Goal: Information Seeking & Learning: Learn about a topic

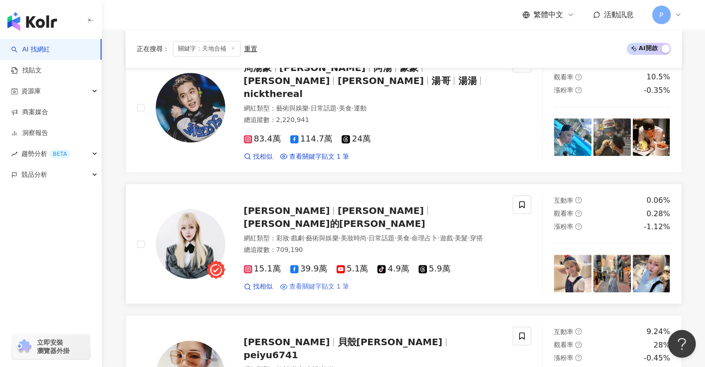
scroll to position [604, 0]
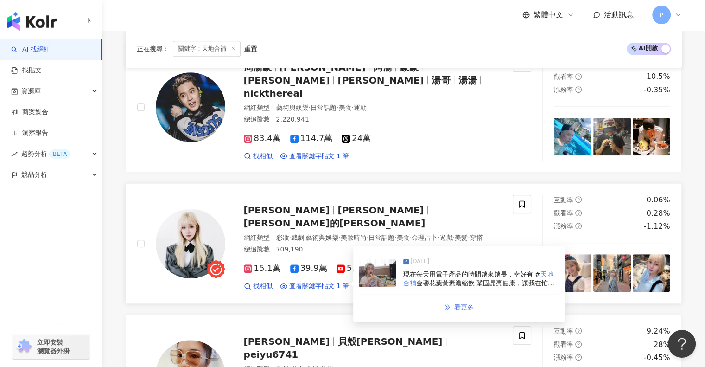
click at [444, 304] on icon "double-right" at bounding box center [447, 307] width 6 height 6
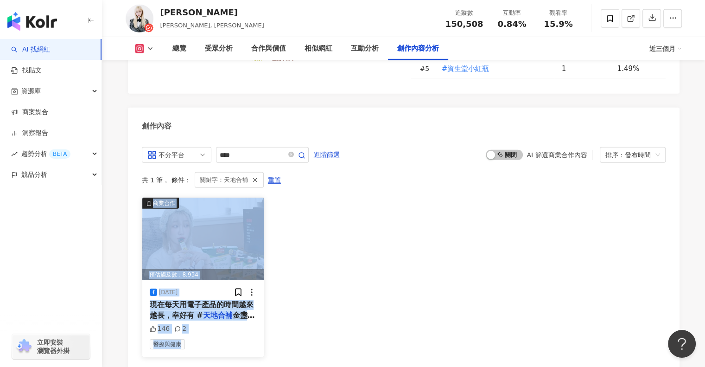
drag, startPoint x: 234, startPoint y: 289, endPoint x: 210, endPoint y: 189, distance: 103.5
click at [210, 197] on div "商業合作 預估觸及數：8,934 2024/9/13 現在每天用電子產品的時間越來越長，幸好有 # 天地合補 金盞花葉黃素濃縮飲 鞏固晶亮健康，讓我在忙碌的生…" at bounding box center [203, 276] width 123 height 159
click at [210, 197] on img at bounding box center [203, 238] width 122 height 83
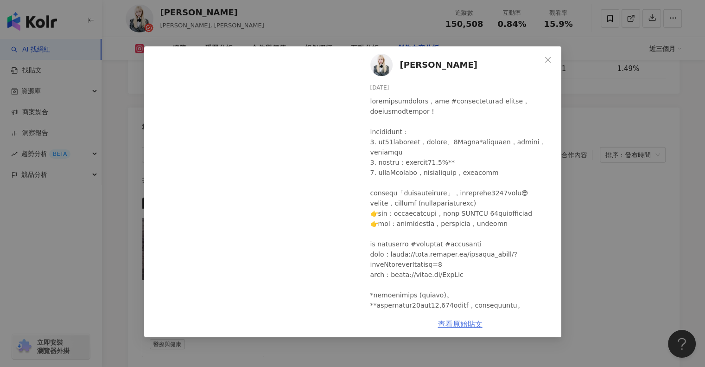
click at [467, 197] on div at bounding box center [462, 208] width 184 height 224
click at [472, 323] on link "查看原始貼文" at bounding box center [460, 323] width 45 height 9
click at [551, 60] on icon "close" at bounding box center [547, 59] width 7 height 7
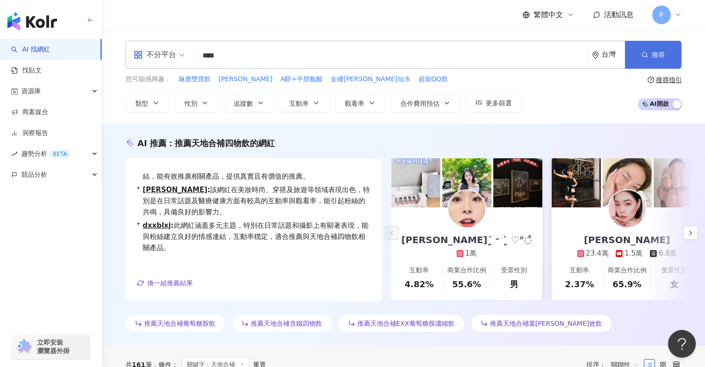
click at [645, 49] on button "搜尋" at bounding box center [653, 55] width 57 height 28
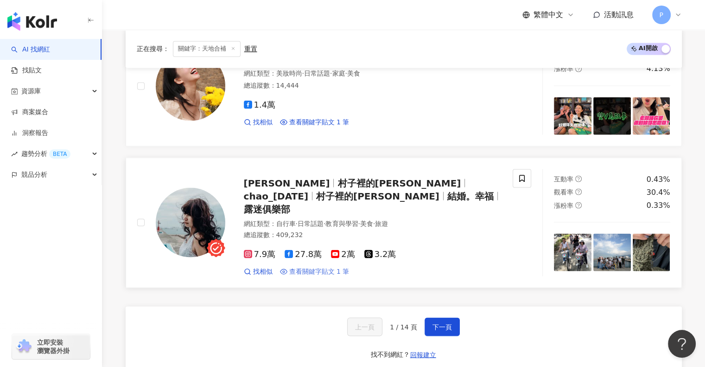
scroll to position [1678, 0]
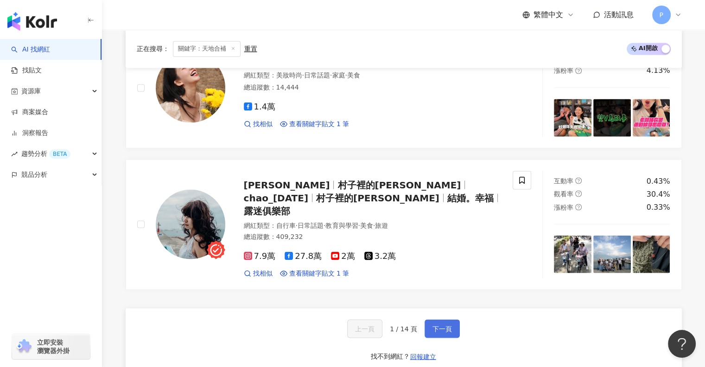
click at [433, 325] on span "下一頁" at bounding box center [442, 328] width 19 height 7
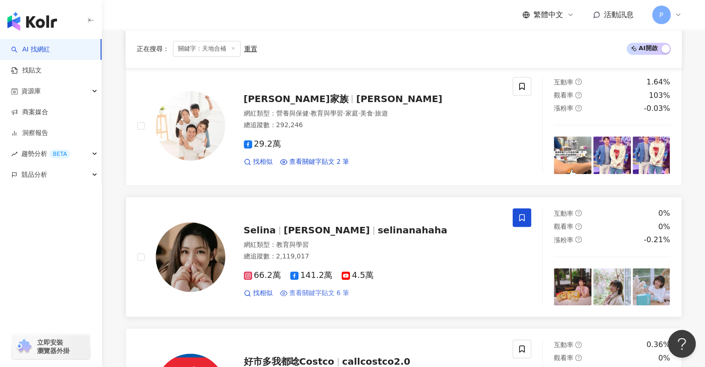
scroll to position [851, 0]
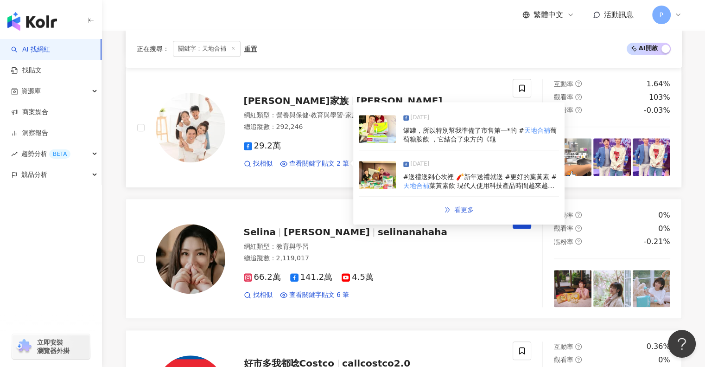
click at [448, 207] on icon "double-right" at bounding box center [447, 209] width 5 height 5
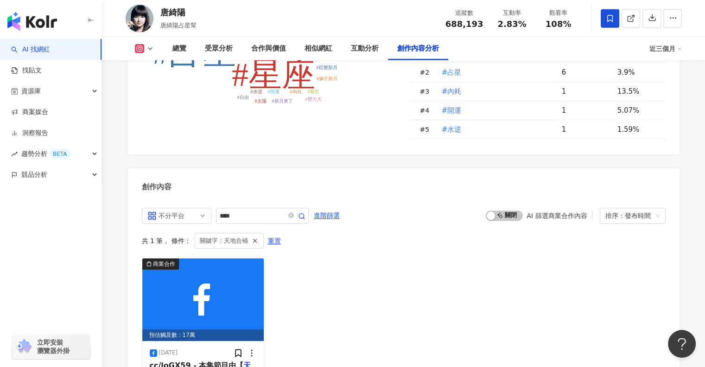
scroll to position [2796, 0]
click at [210, 258] on img at bounding box center [203, 299] width 122 height 83
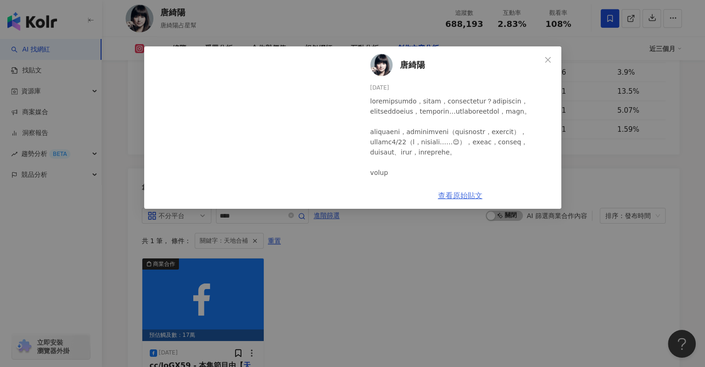
click at [474, 194] on link "查看原始貼文" at bounding box center [460, 195] width 45 height 9
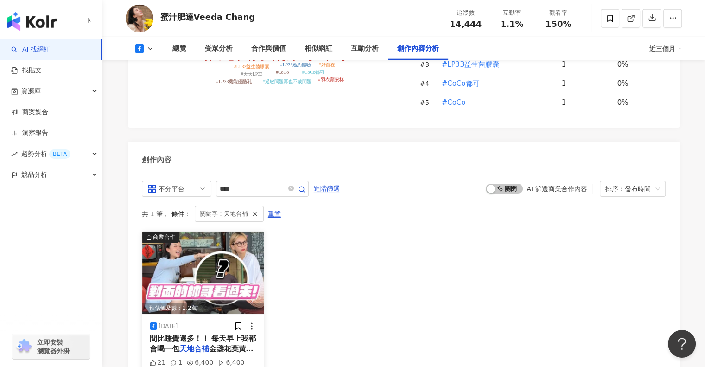
scroll to position [2342, 0]
click at [228, 344] on span "金盞花葉黃素濃縮飲！他喝起來酸酸" at bounding box center [202, 353] width 104 height 19
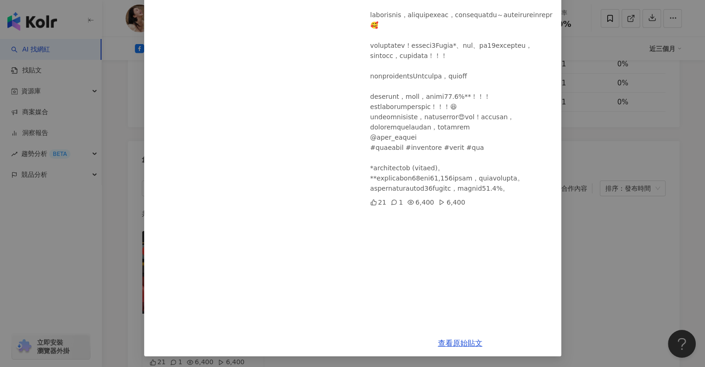
scroll to position [158, 0]
click at [471, 346] on link "查看原始貼文" at bounding box center [460, 342] width 45 height 9
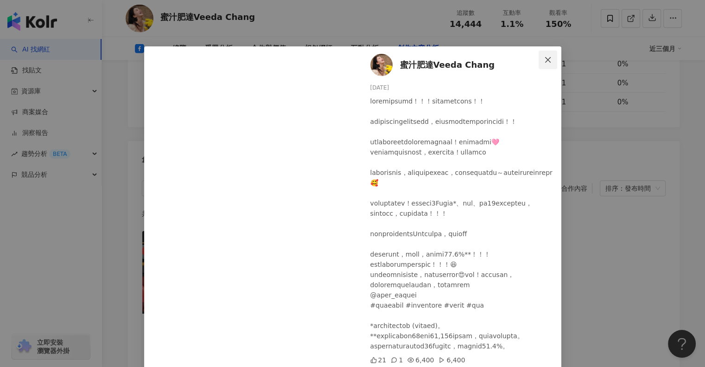
click at [548, 58] on span "Close" at bounding box center [548, 59] width 19 height 7
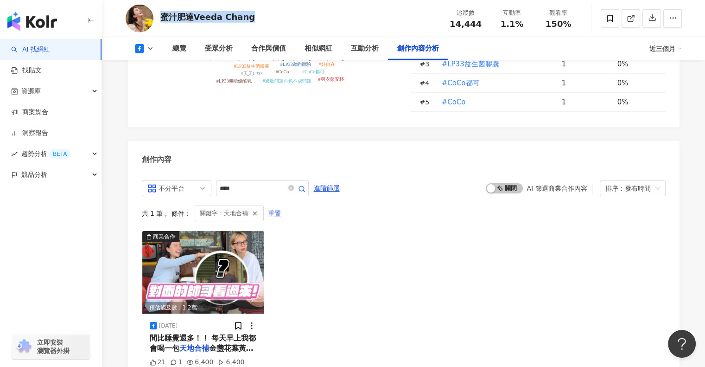
drag, startPoint x: 261, startPoint y: 17, endPoint x: 162, endPoint y: 17, distance: 98.7
click at [162, 17] on div "蜜汁肥達Veeda Chang 追蹤數 14,444 互動率 1.1% 觀看率 150%" at bounding box center [403, 18] width 593 height 37
copy div "蜜汁肥達Veeda Chang"
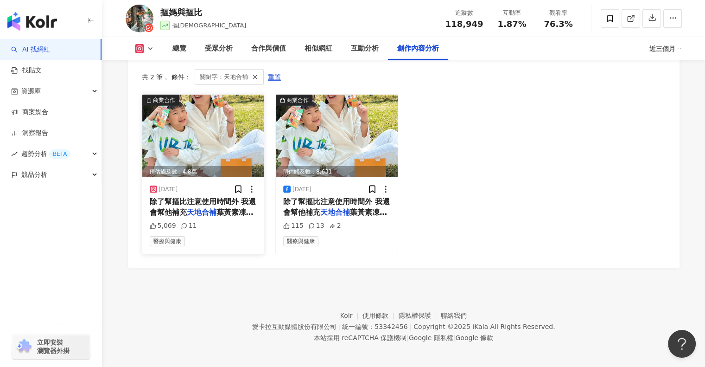
click at [204, 236] on div "醫療與健康" at bounding box center [203, 241] width 107 height 10
click at [201, 236] on div "醫療與健康" at bounding box center [203, 241] width 107 height 10
click at [208, 155] on img at bounding box center [203, 136] width 122 height 83
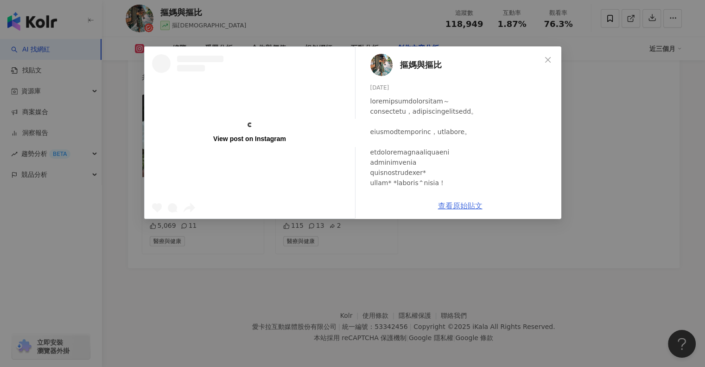
click at [477, 207] on link "查看原始貼文" at bounding box center [460, 205] width 45 height 9
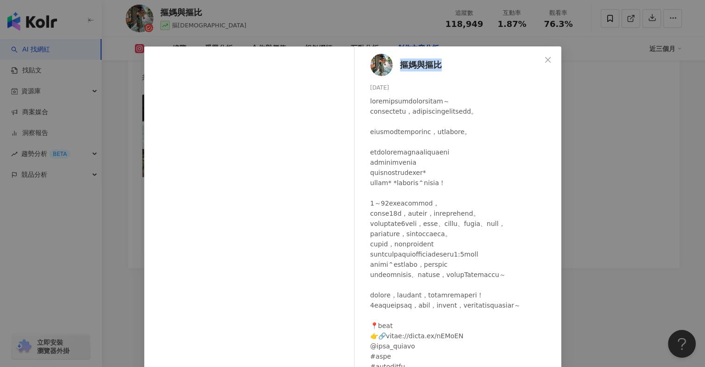
drag, startPoint x: 449, startPoint y: 68, endPoint x: 398, endPoint y: 71, distance: 51.6
click at [398, 71] on div "摳媽與摳比 2025/4/22 5,069 11" at bounding box center [460, 212] width 202 height 333
copy span "摳媽與摳比"
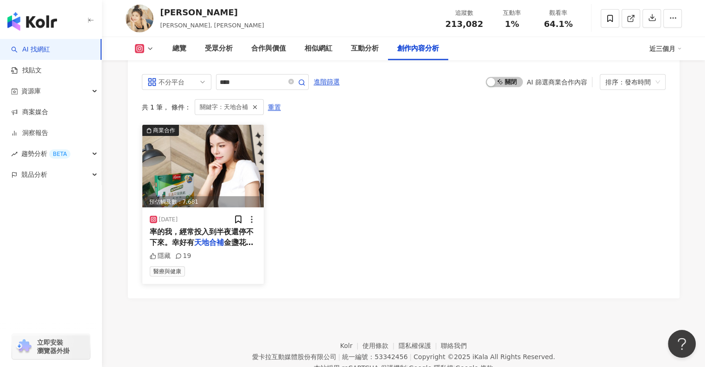
click at [217, 227] on span "率的我，經常投入到半夜還停不下來。幸好有" at bounding box center [202, 236] width 104 height 19
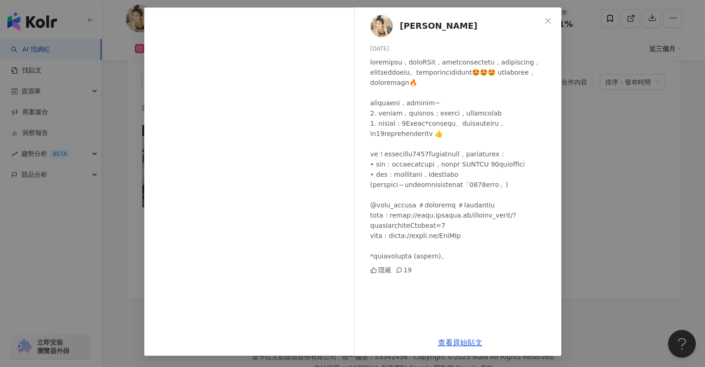
scroll to position [34, 0]
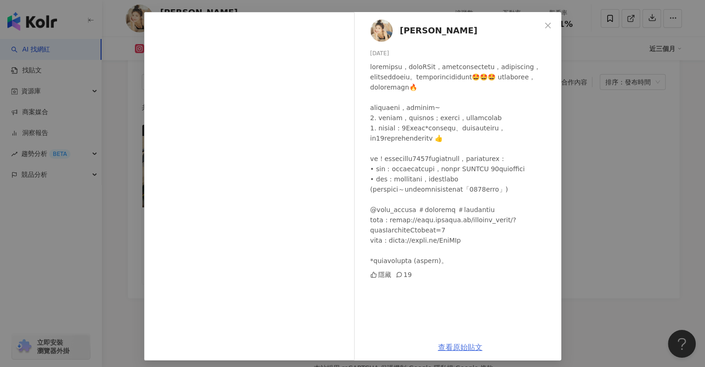
click at [471, 347] on link "查看原始貼文" at bounding box center [460, 347] width 45 height 9
drag, startPoint x: 425, startPoint y: 32, endPoint x: 399, endPoint y: 32, distance: 26.4
click at [399, 32] on div "謝凱蒂 2024/9/16 隱藏 19" at bounding box center [460, 173] width 202 height 322
copy span "[PERSON_NAME]"
click at [539, 21] on button "Close" at bounding box center [548, 25] width 19 height 19
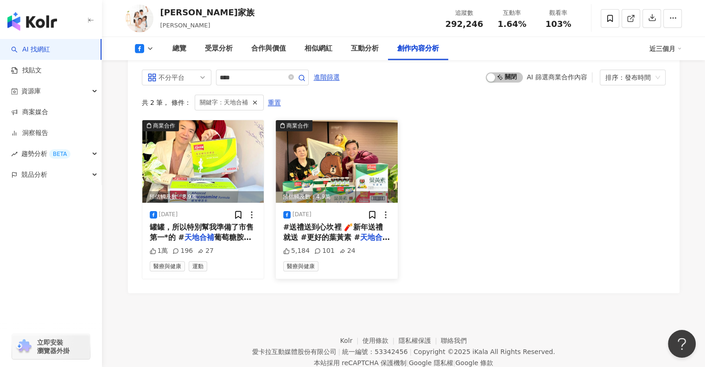
click at [364, 138] on img at bounding box center [337, 161] width 122 height 83
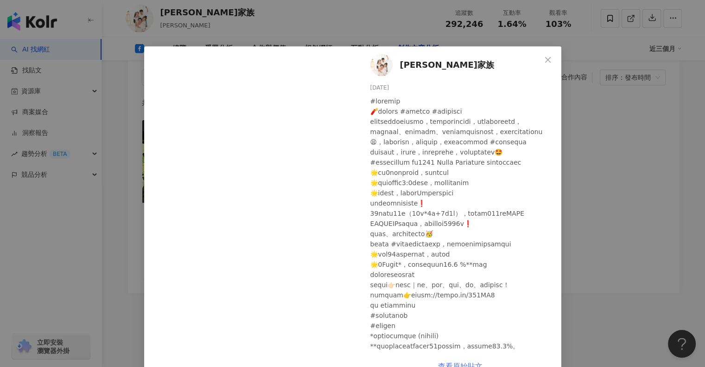
click at [455, 362] on link "查看原始貼文" at bounding box center [460, 366] width 45 height 9
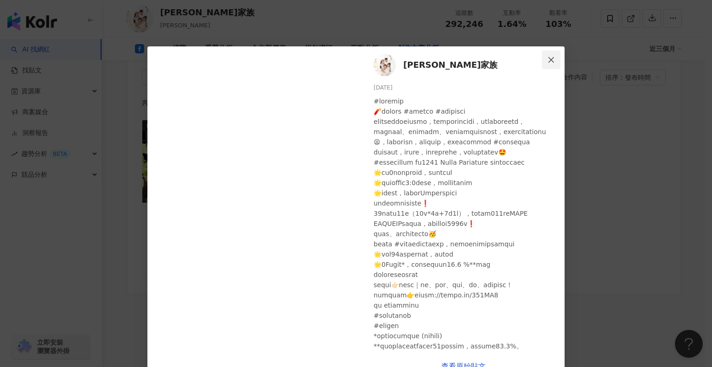
click at [548, 63] on icon "close" at bounding box center [551, 59] width 7 height 7
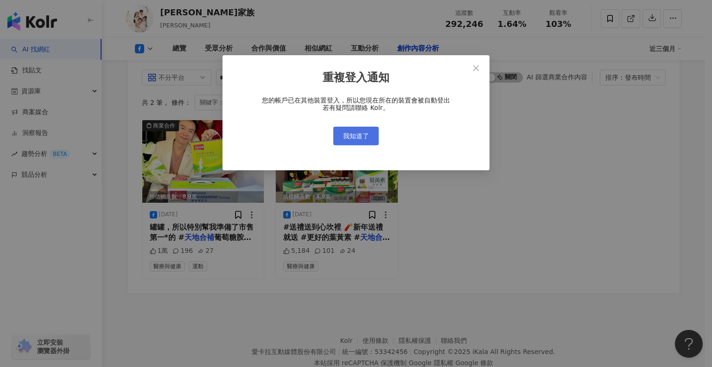
click at [348, 136] on span "我知道了" at bounding box center [356, 135] width 26 height 7
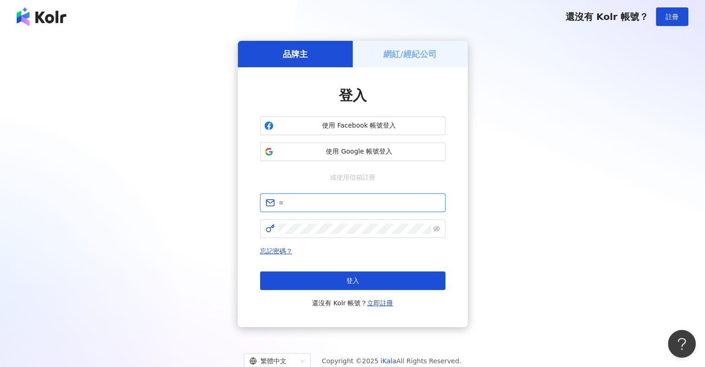
drag, startPoint x: 349, startPoint y: 195, endPoint x: 348, endPoint y: 201, distance: 5.6
click at [348, 201] on span at bounding box center [352, 202] width 185 height 19
click at [348, 201] on input "text" at bounding box center [359, 202] width 161 height 10
type input "**********"
click at [351, 240] on div "**********" at bounding box center [352, 250] width 185 height 115
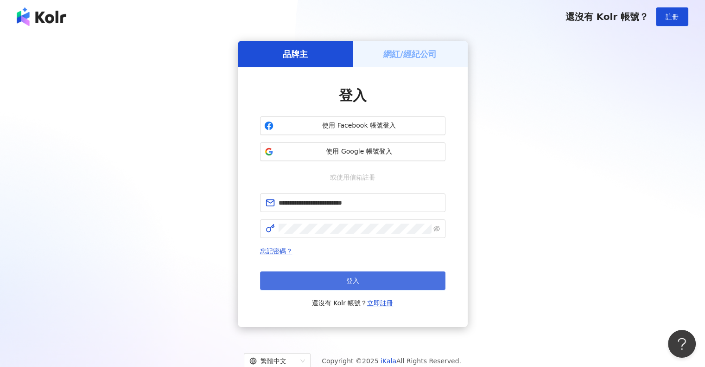
click at [348, 281] on span "登入" at bounding box center [352, 280] width 13 height 7
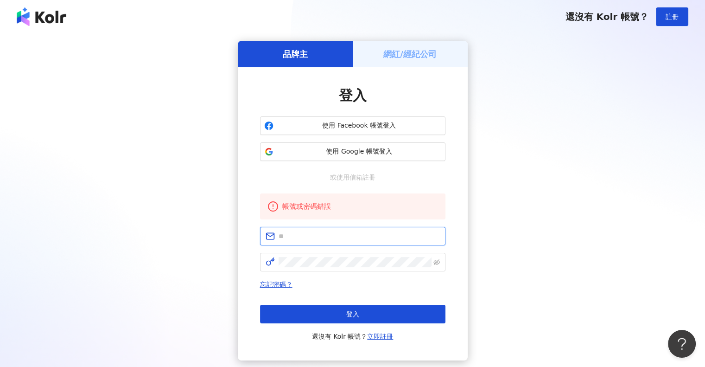
click at [354, 241] on input "text" at bounding box center [359, 236] width 161 height 10
type input "**********"
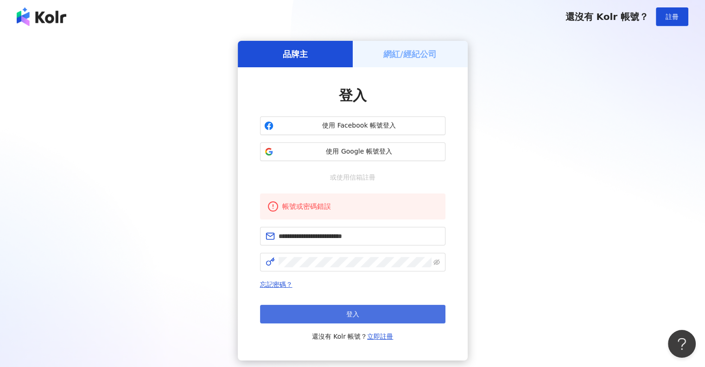
click at [338, 312] on button "登入" at bounding box center [352, 314] width 185 height 19
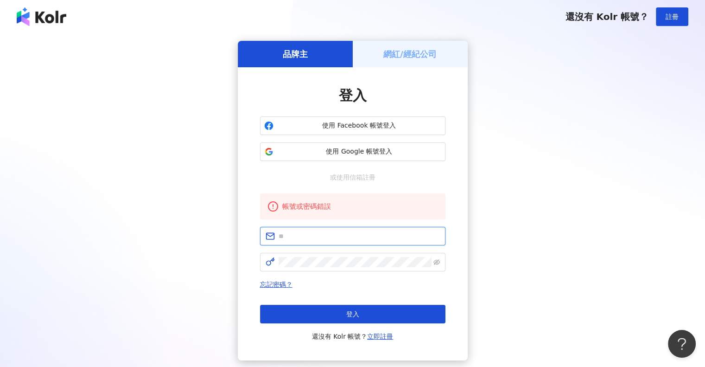
click at [353, 231] on input "text" at bounding box center [359, 236] width 161 height 10
type input "**********"
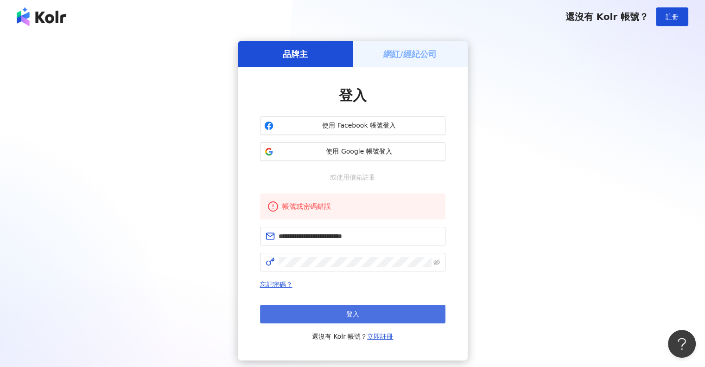
click at [376, 315] on button "登入" at bounding box center [352, 314] width 185 height 19
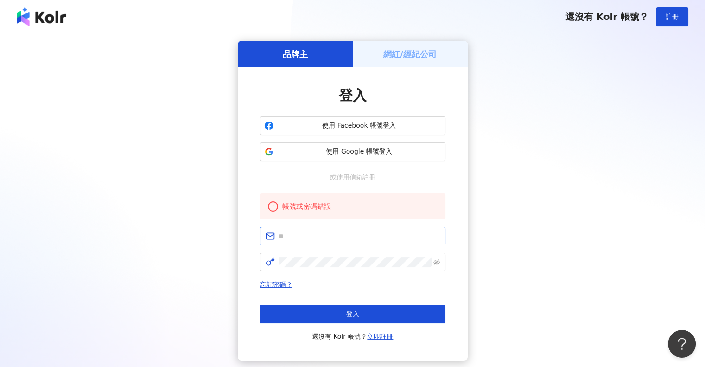
click at [284, 242] on span at bounding box center [352, 236] width 185 height 19
click at [289, 237] on input "text" at bounding box center [359, 236] width 161 height 10
type input "**********"
click at [379, 255] on span at bounding box center [352, 262] width 185 height 19
click at [437, 262] on icon "eye-invisible" at bounding box center [437, 262] width 2 height 2
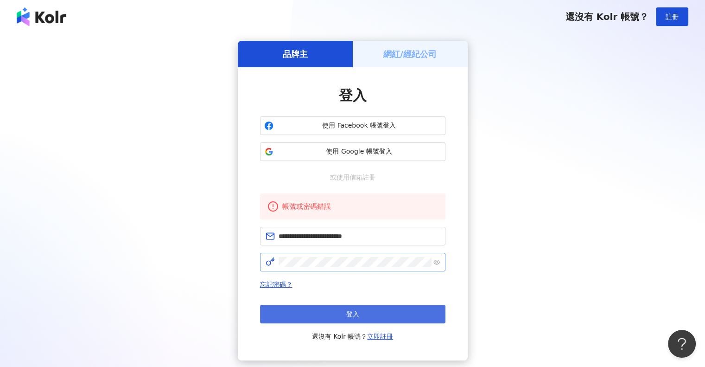
click at [318, 316] on button "登入" at bounding box center [352, 314] width 185 height 19
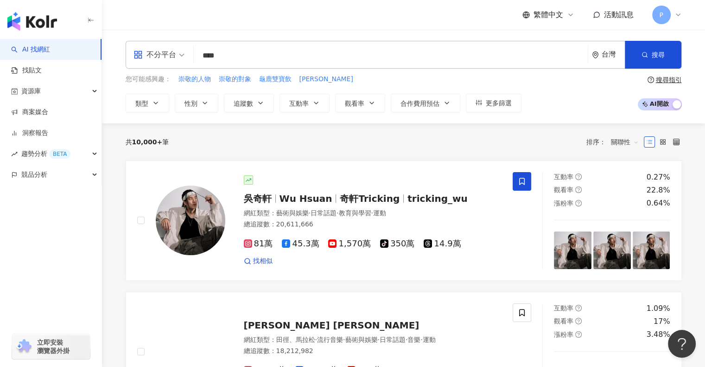
type input "****"
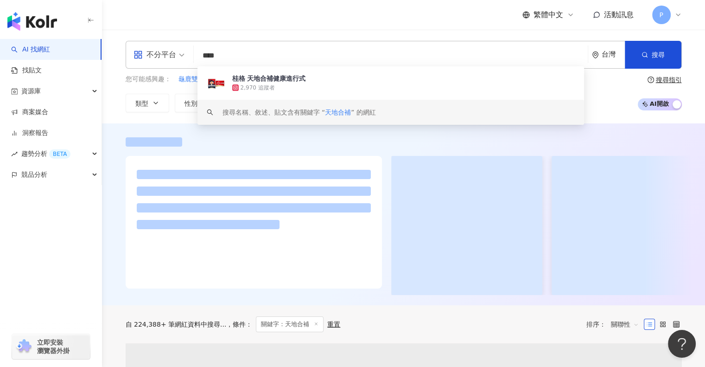
click at [418, 146] on div at bounding box center [404, 141] width 556 height 9
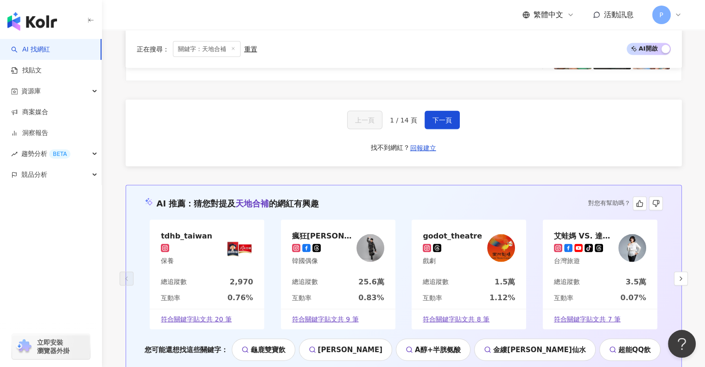
scroll to position [1877, 0]
click at [447, 116] on span "下一頁" at bounding box center [442, 119] width 19 height 7
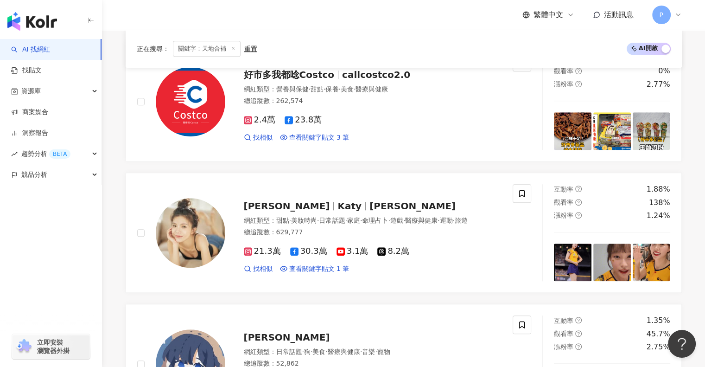
scroll to position [1883, 0]
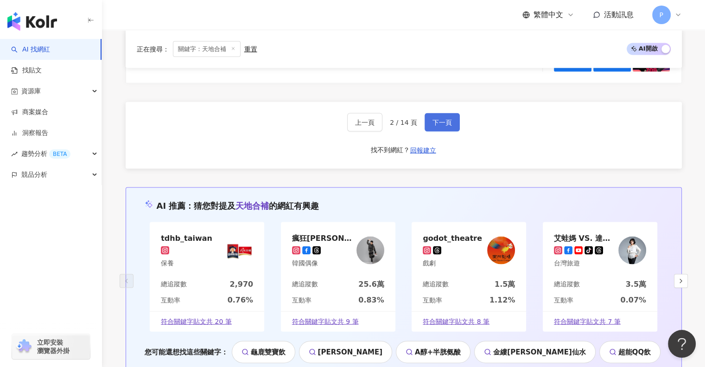
click at [442, 113] on button "下一頁" at bounding box center [442, 122] width 35 height 19
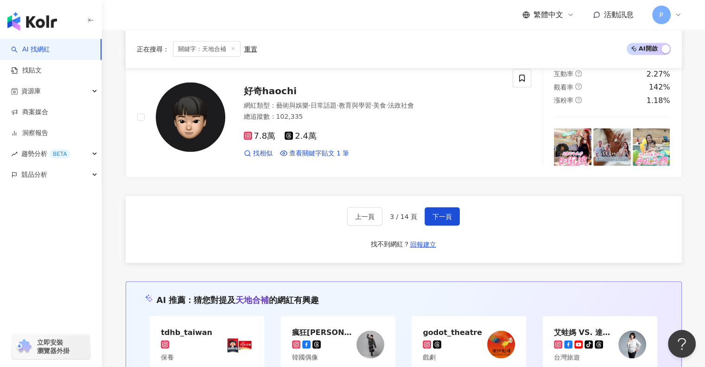
scroll to position [1788, 0]
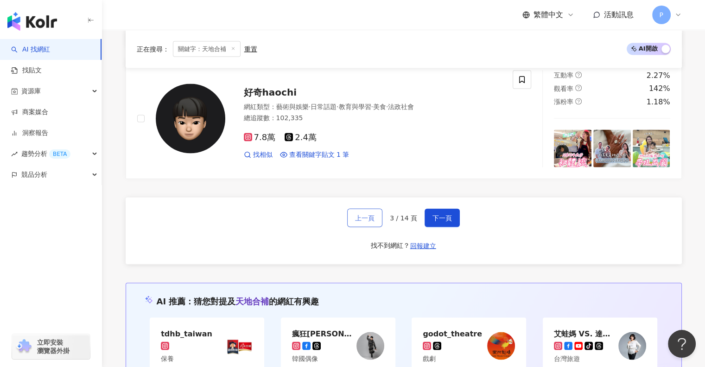
click at [369, 223] on button "上一頁" at bounding box center [364, 218] width 35 height 19
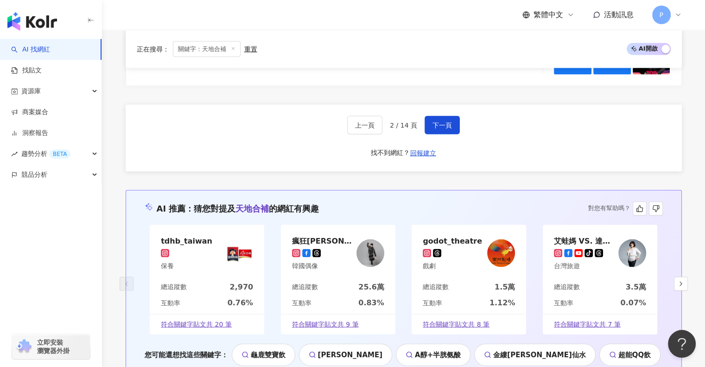
scroll to position [1880, 0]
click at [445, 121] on span "下一頁" at bounding box center [442, 124] width 19 height 7
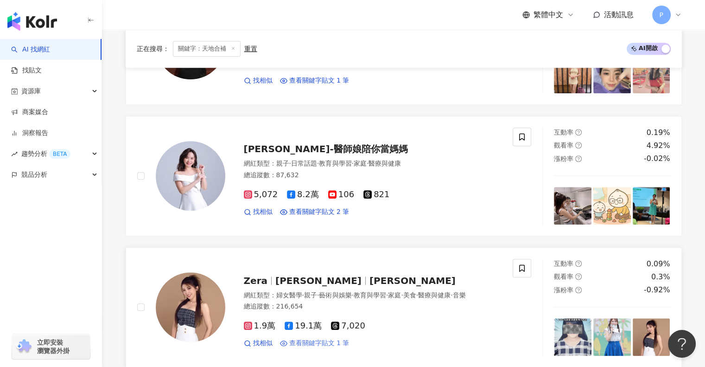
scroll to position [944, 0]
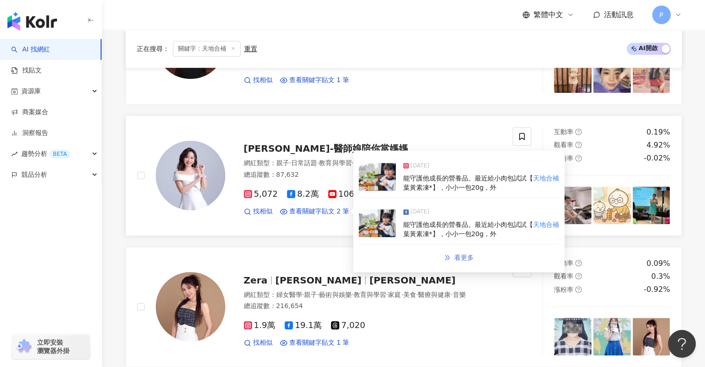
drag, startPoint x: 463, startPoint y: 257, endPoint x: 470, endPoint y: 263, distance: 8.9
click at [470, 263] on link "看更多" at bounding box center [458, 257] width 49 height 19
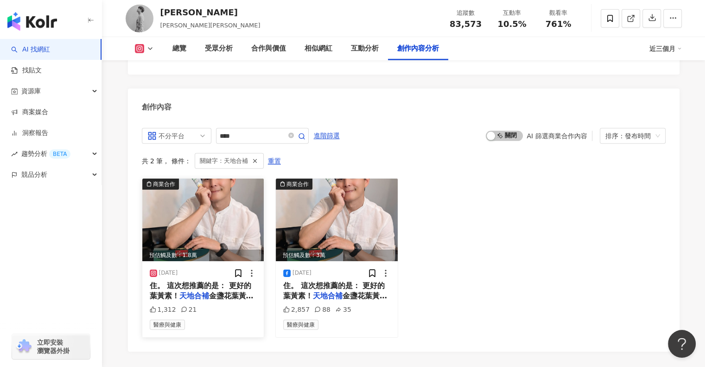
click at [216, 189] on img at bounding box center [203, 219] width 122 height 83
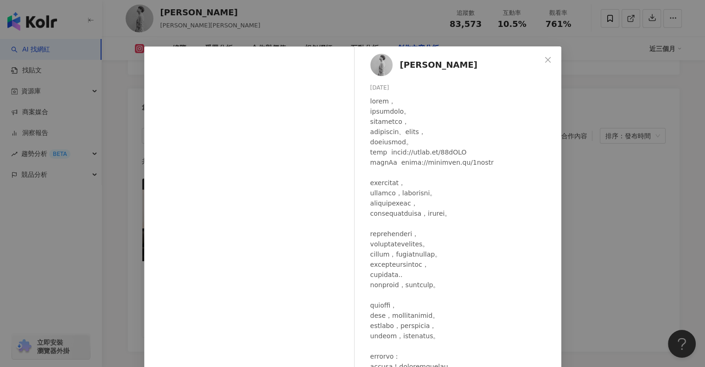
click at [471, 207] on div at bounding box center [462, 330] width 184 height 469
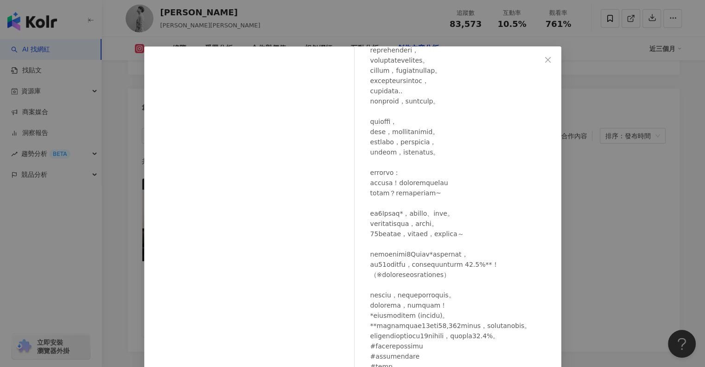
scroll to position [66, 0]
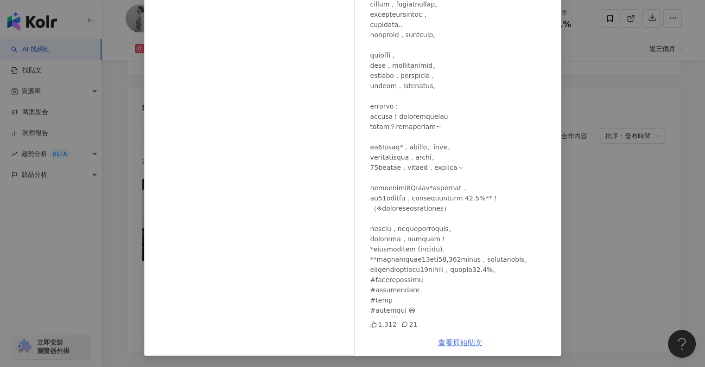
click at [467, 339] on link "查看原始貼文" at bounding box center [460, 342] width 45 height 9
click at [611, 126] on div "孫協志 2025/7/18 1,312 21 查看原始貼文" at bounding box center [352, 183] width 705 height 367
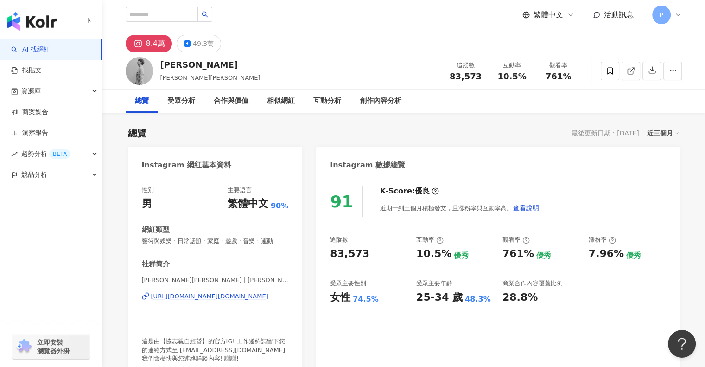
scroll to position [0, 0]
drag, startPoint x: 189, startPoint y: 61, endPoint x: 161, endPoint y: 63, distance: 28.4
click at [161, 63] on div "孫協志" at bounding box center [210, 65] width 100 height 12
copy div "孫協志"
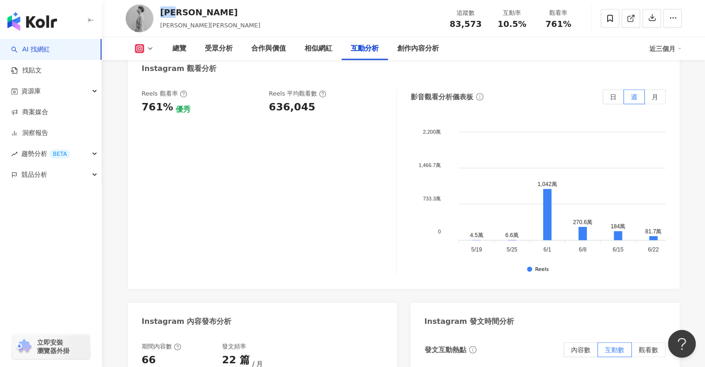
scroll to position [2199, 0]
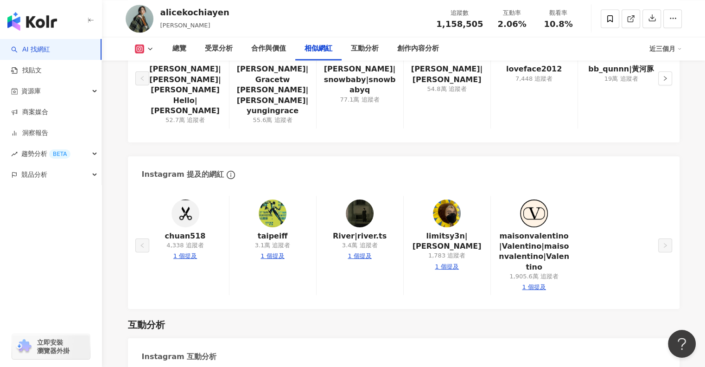
scroll to position [1651, 0]
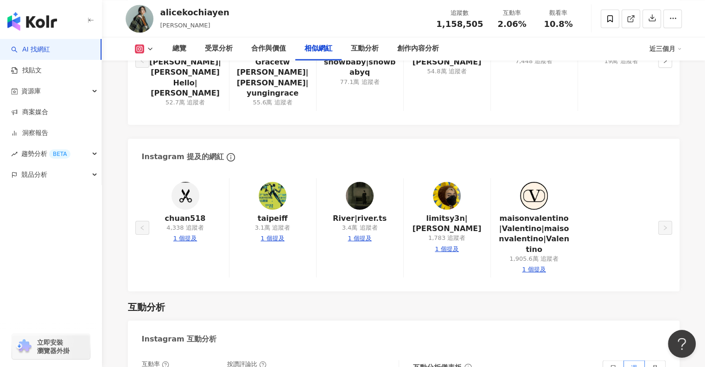
drag, startPoint x: 389, startPoint y: 292, endPoint x: 382, endPoint y: 313, distance: 22.3
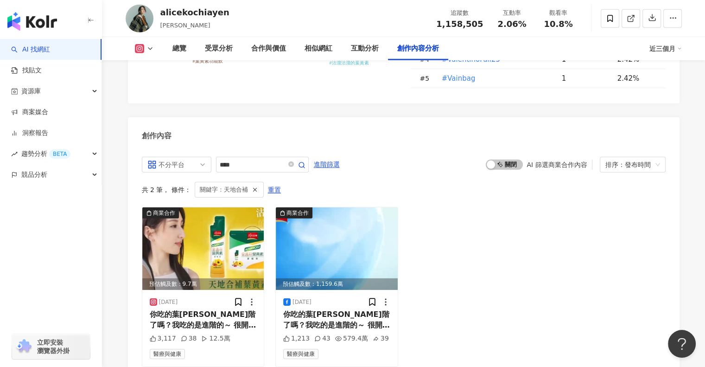
scroll to position [2841, 0]
click at [211, 227] on img at bounding box center [203, 248] width 122 height 83
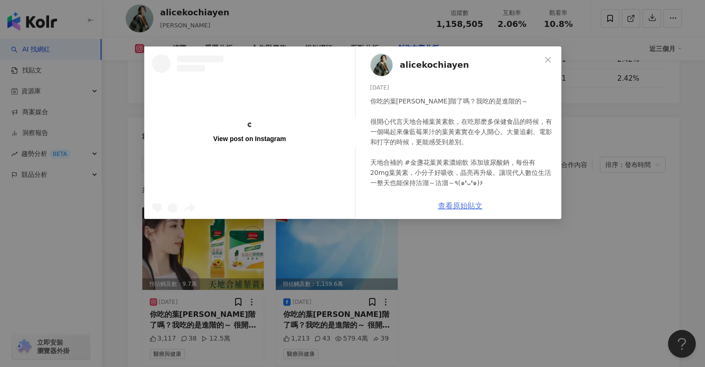
click at [471, 206] on link "查看原始貼文" at bounding box center [460, 205] width 45 height 9
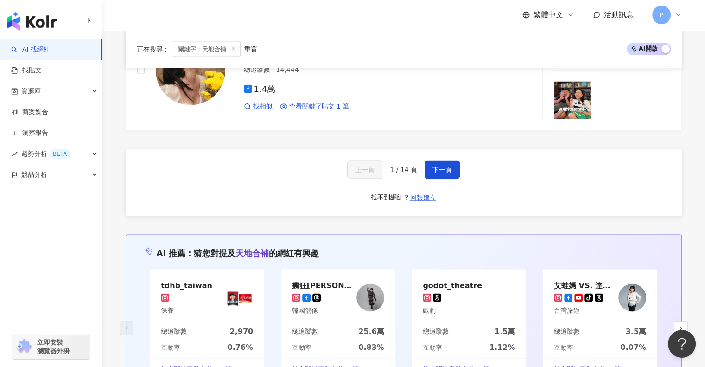
scroll to position [1826, 0]
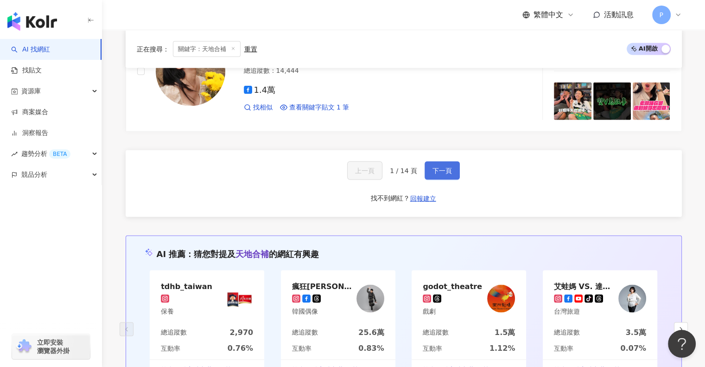
click at [440, 161] on button "下一頁" at bounding box center [442, 170] width 35 height 19
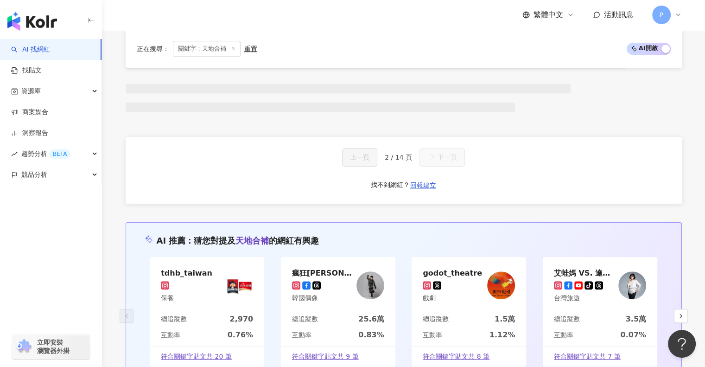
scroll to position [1832, 0]
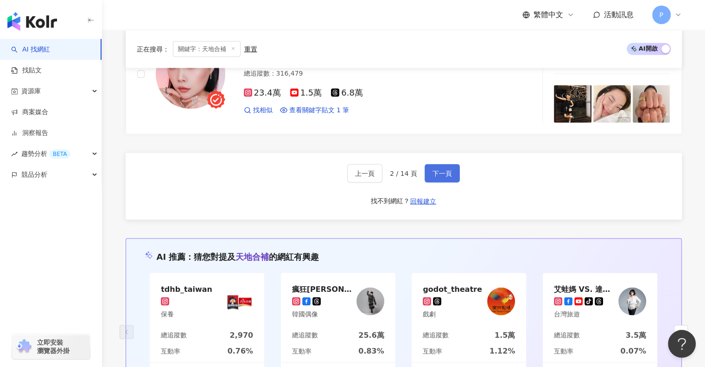
click at [442, 170] on span "下一頁" at bounding box center [442, 173] width 19 height 7
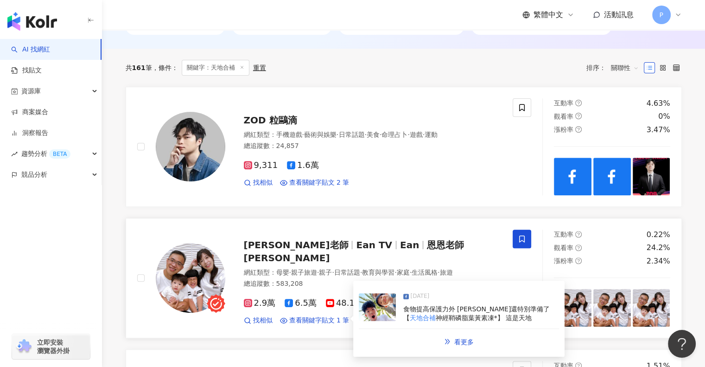
scroll to position [296, 0]
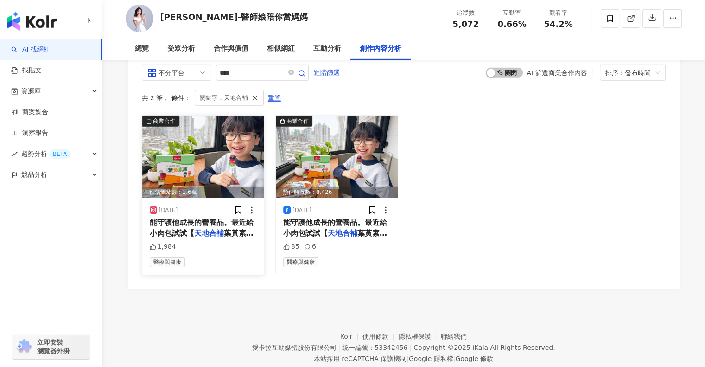
click at [202, 198] on img at bounding box center [203, 156] width 122 height 83
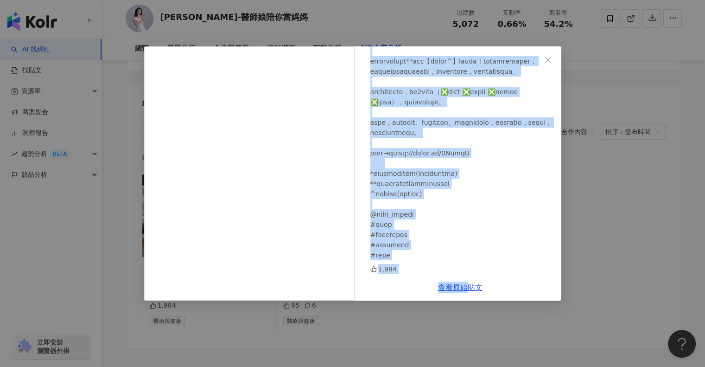
scroll to position [254, 0]
drag, startPoint x: 458, startPoint y: 207, endPoint x: 471, endPoint y: 252, distance: 46.4
click at [471, 252] on div at bounding box center [462, 86] width 184 height 347
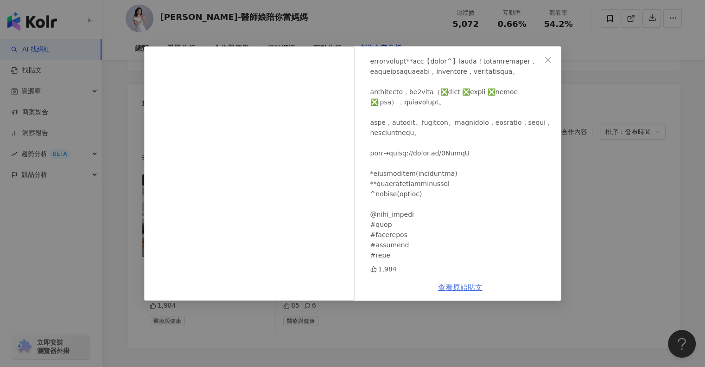
click at [470, 291] on link "查看原始貼文" at bounding box center [460, 287] width 45 height 9
click at [650, 66] on div "Dj琦琦-醫師娘陪你當媽媽 2025/4/21 1,984 查看原始貼文" at bounding box center [352, 183] width 705 height 367
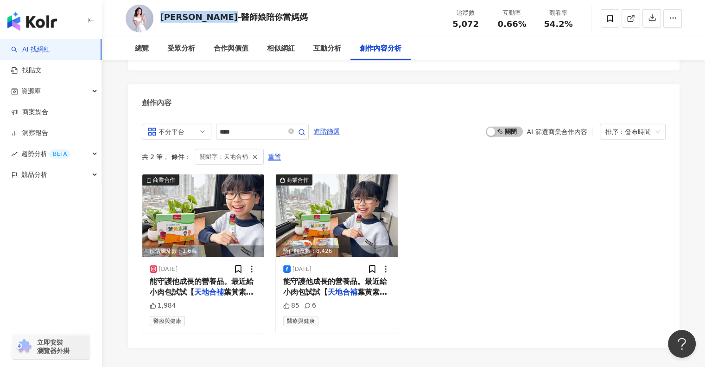
drag, startPoint x: 255, startPoint y: 15, endPoint x: 163, endPoint y: 16, distance: 92.7
click at [163, 16] on div "Dj琦琦-醫師娘陪你當媽媽 追蹤數 5,072 互動率 0.66% 觀看率 54.2%" at bounding box center [403, 18] width 593 height 37
copy div "[PERSON_NAME]-醫師娘陪你當媽媽"
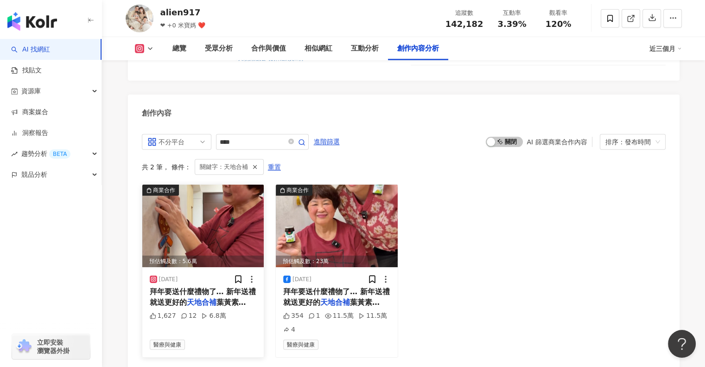
click at [224, 186] on img at bounding box center [203, 226] width 122 height 83
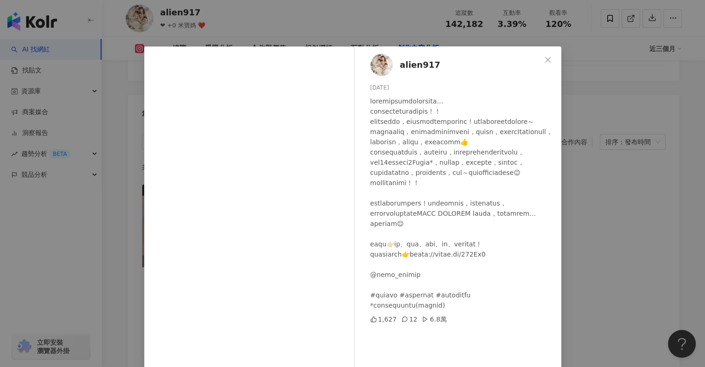
click at [454, 200] on div at bounding box center [462, 203] width 184 height 214
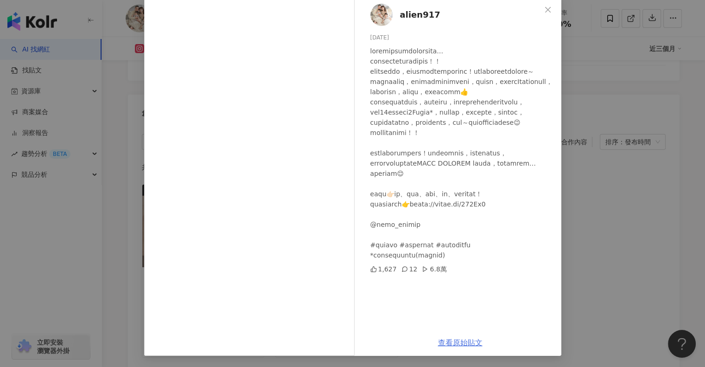
click at [467, 339] on link "查看原始貼文" at bounding box center [460, 342] width 45 height 9
click at [627, 144] on div "alien917 [DATE] 1,627 12 6.8萬 查看原始貼文" at bounding box center [352, 183] width 705 height 367
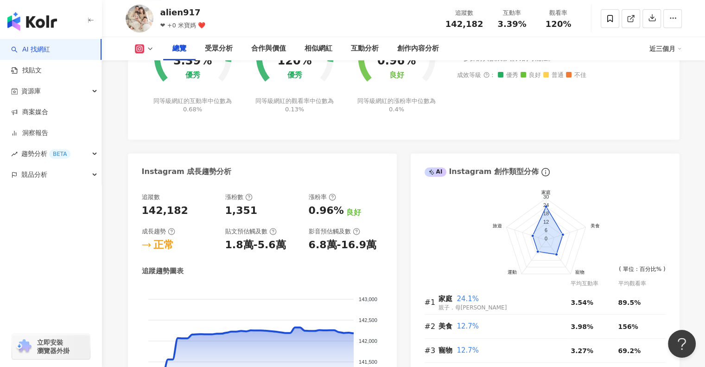
scroll to position [0, 0]
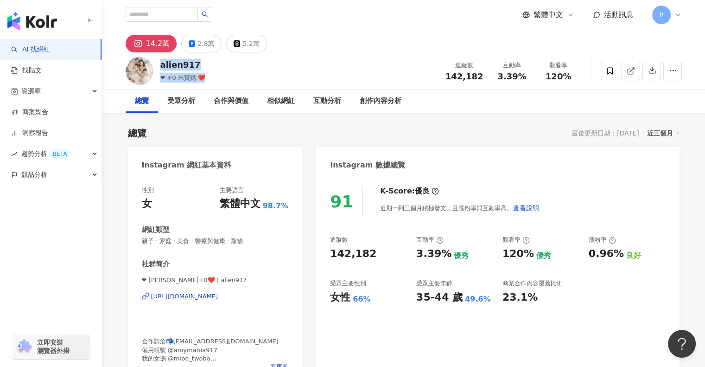
drag, startPoint x: 203, startPoint y: 77, endPoint x: 162, endPoint y: 66, distance: 42.7
click at [162, 66] on div "alien917 ❤ +0 米寶媽 ❤️ 追蹤數 142,182 互動率 3.39% 觀看率 120%" at bounding box center [403, 70] width 593 height 37
copy div "alien917 ❤ +0 米寶媽 ❤️"
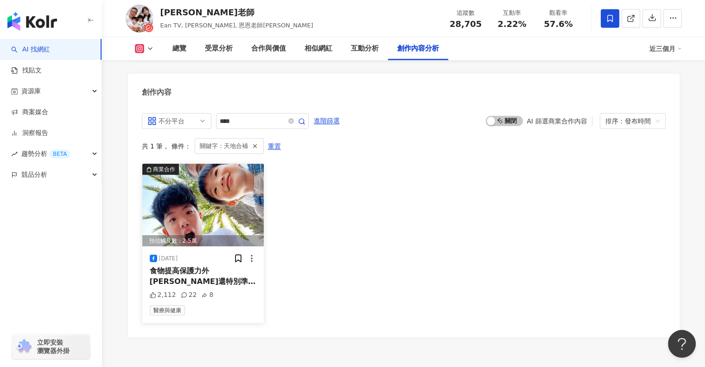
click at [229, 287] on span "神經鞘磷脂葉黃素凍*】 這是天地" at bounding box center [203, 296] width 107 height 19
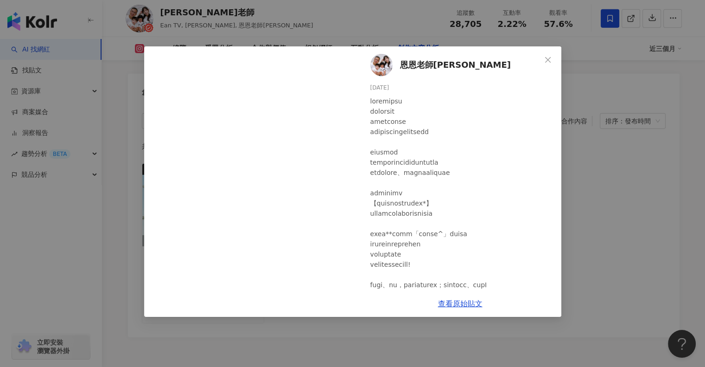
click at [440, 193] on div "恩恩老師EanTV [DATE] 2,112 22 8 查看原始貼文" at bounding box center [460, 181] width 202 height 270
click at [463, 302] on link "查看原始貼文" at bounding box center [460, 303] width 45 height 9
